Goal: Browse casually: Explore the website without a specific task or goal

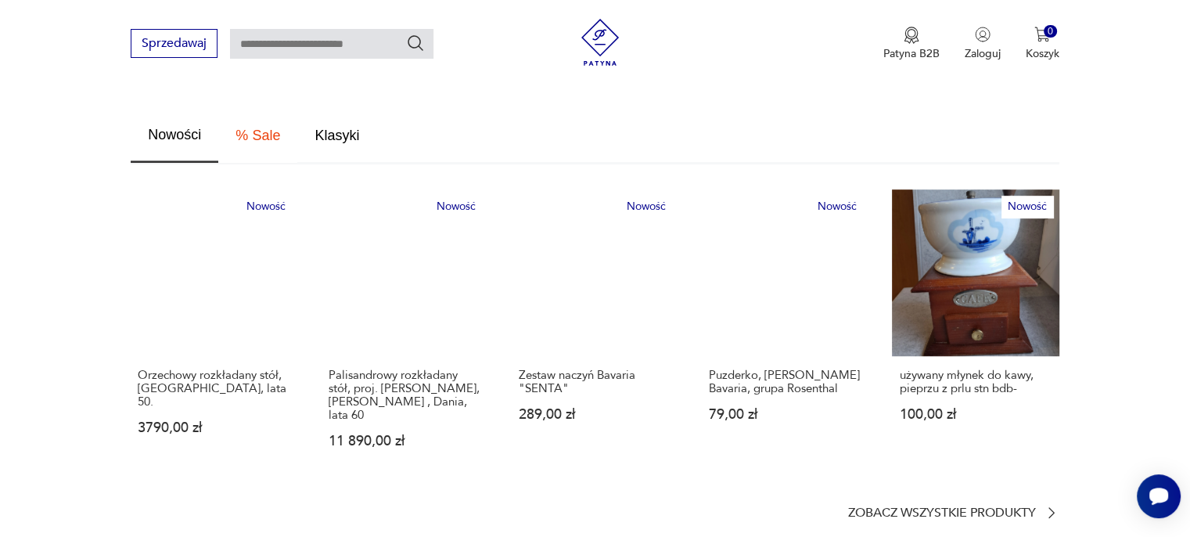
scroll to position [939, 0]
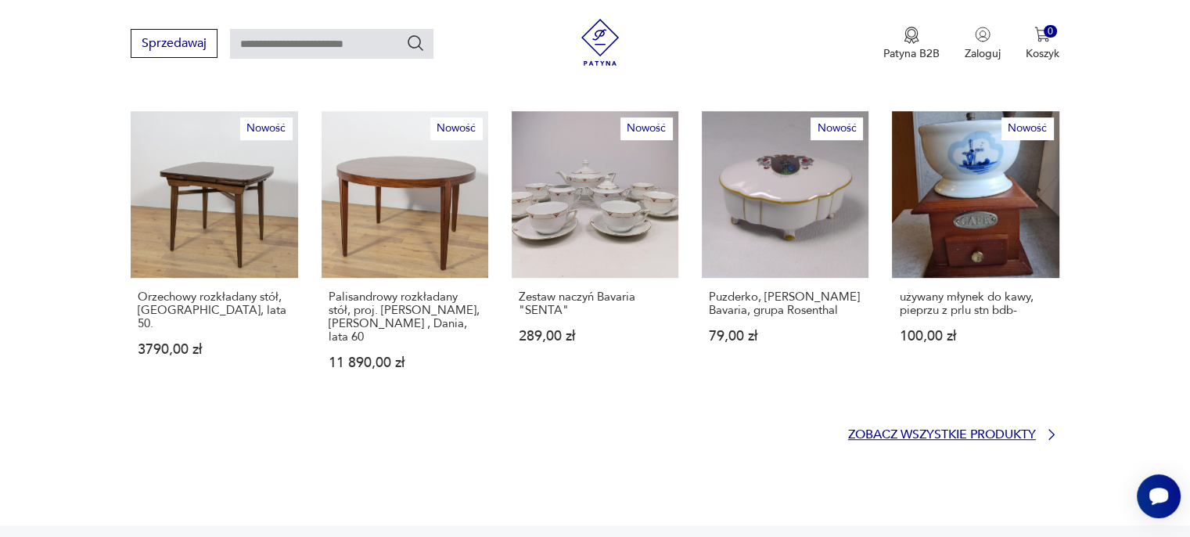
click at [919, 430] on p "Zobacz wszystkie produkty" at bounding box center [942, 435] width 188 height 10
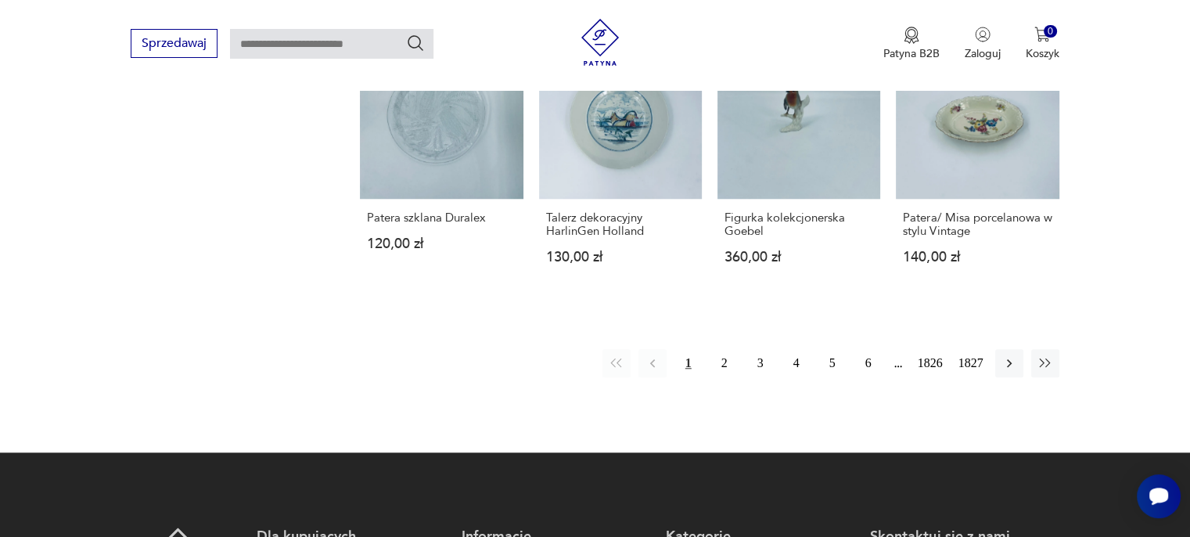
scroll to position [1400, 0]
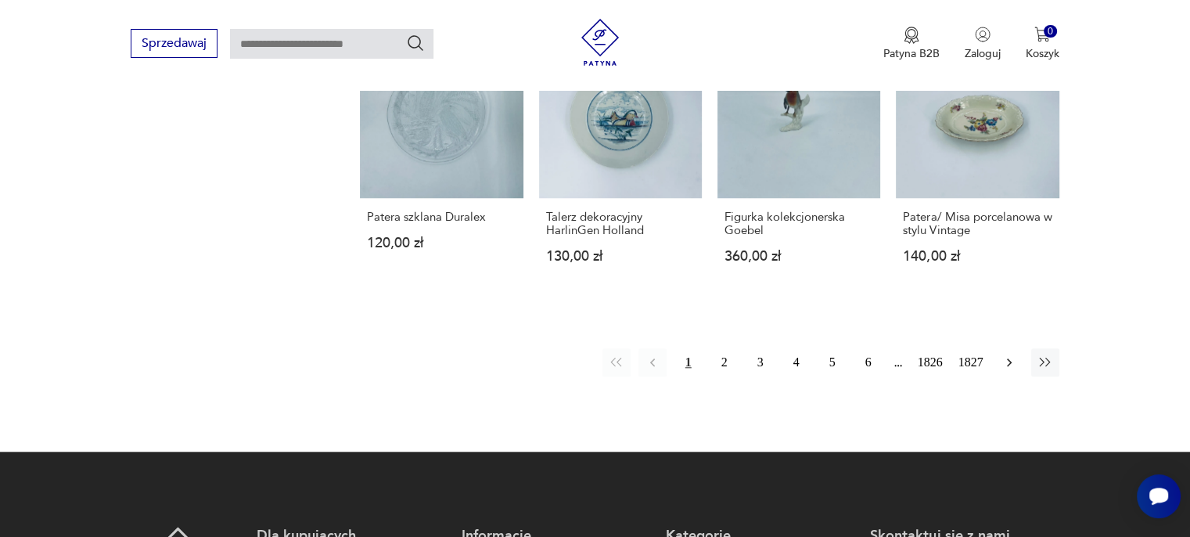
click at [1009, 354] on icon "button" at bounding box center [1010, 362] width 16 height 16
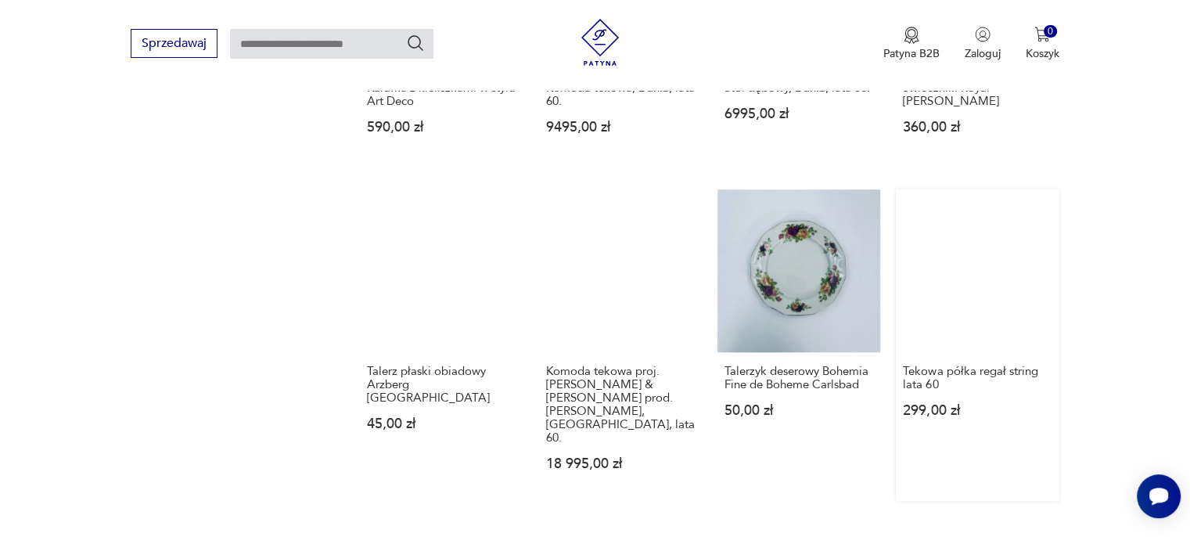
scroll to position [1219, 0]
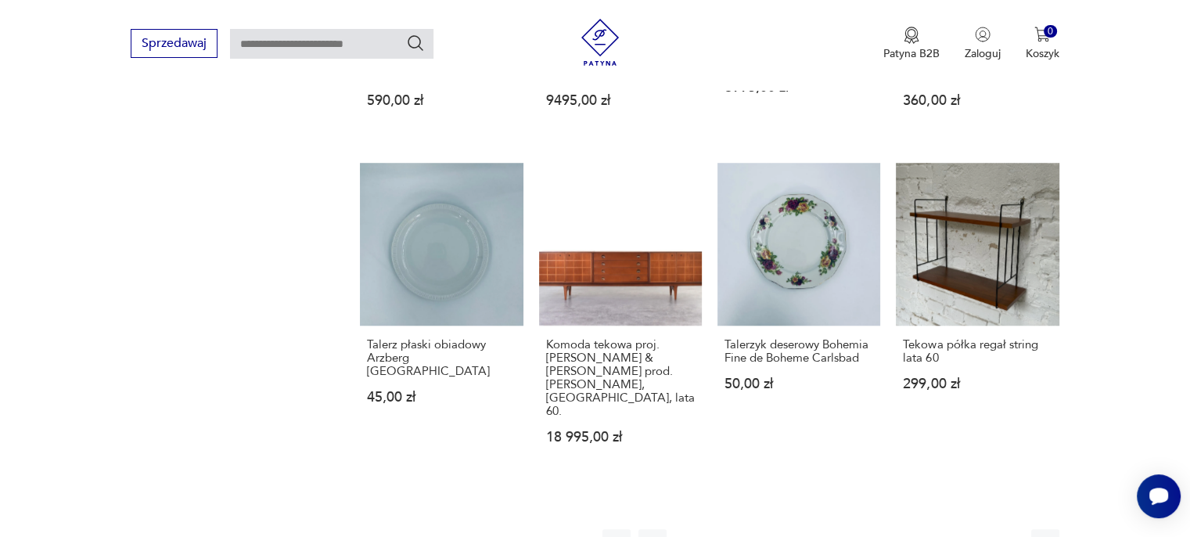
click at [1006, 535] on icon "button" at bounding box center [1010, 543] width 16 height 16
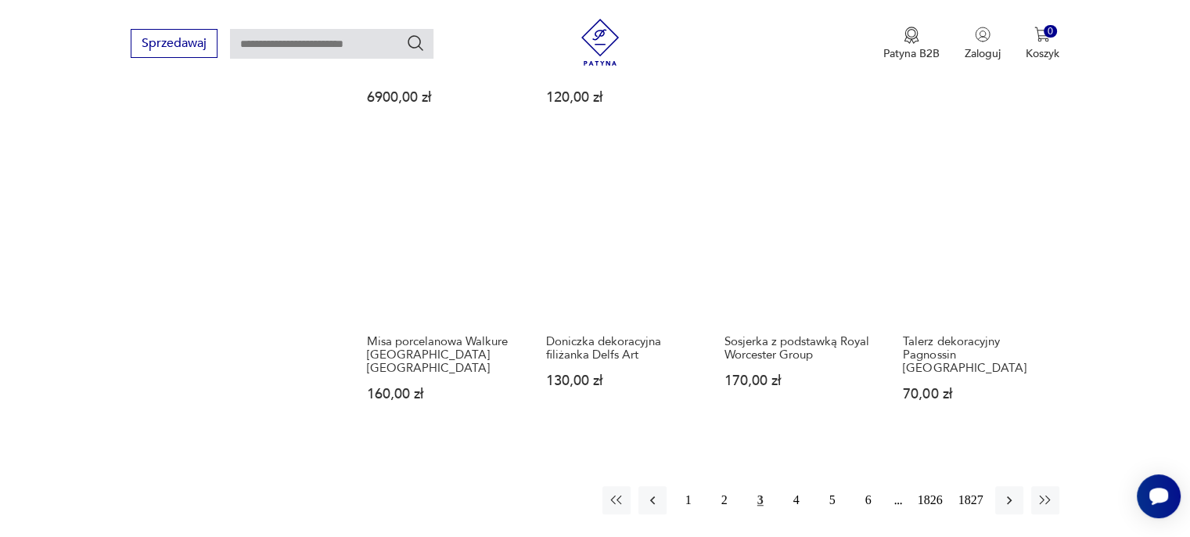
scroll to position [1297, 0]
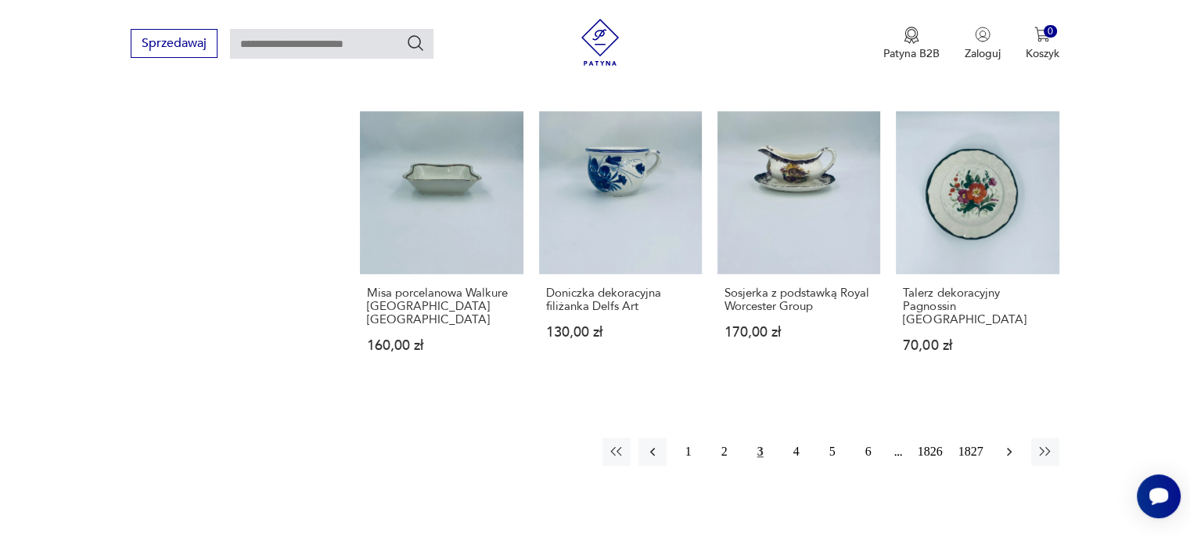
click at [1008, 444] on icon "button" at bounding box center [1010, 452] width 16 height 16
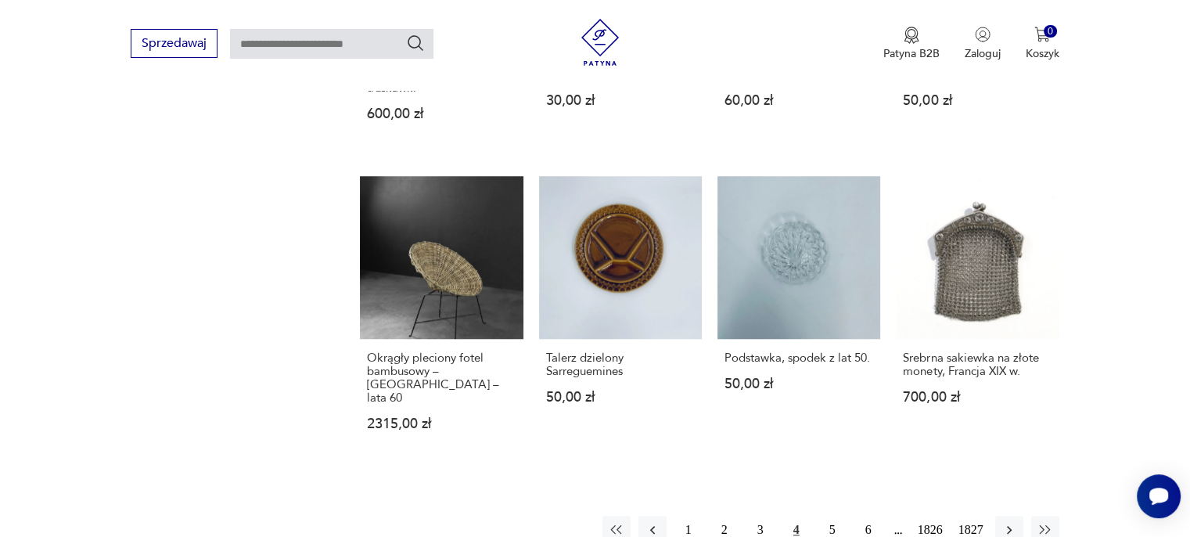
scroll to position [1297, 0]
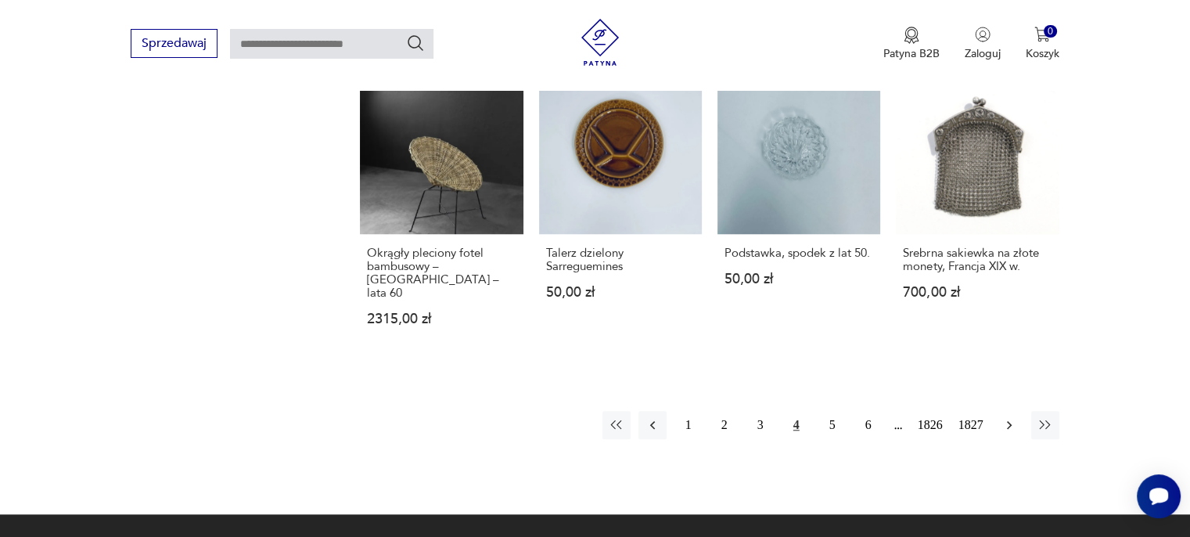
click at [1002, 417] on icon "button" at bounding box center [1010, 425] width 16 height 16
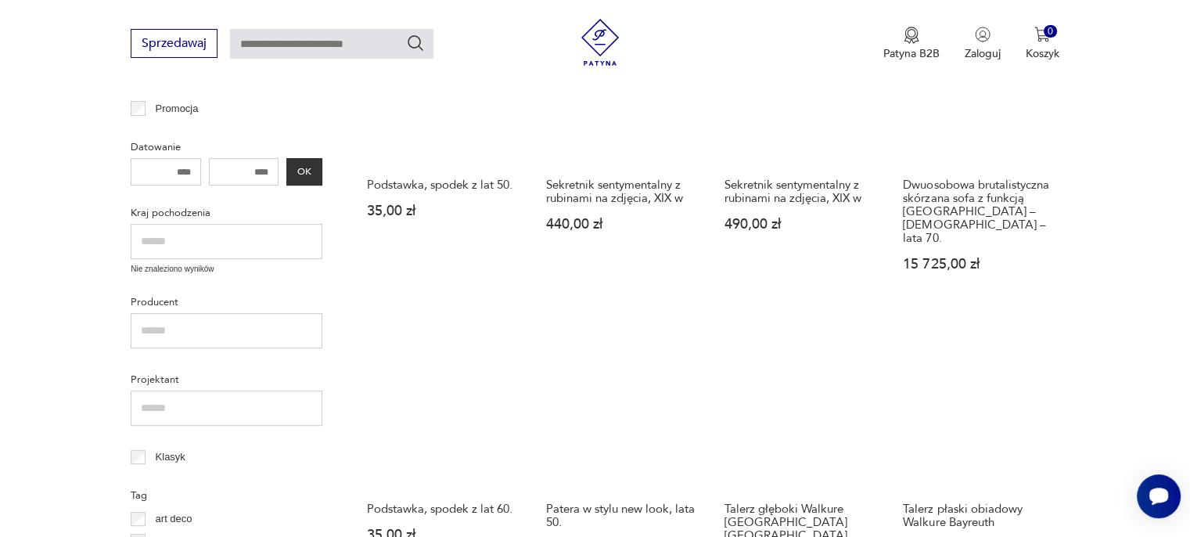
scroll to position [515, 0]
